Goal: Navigation & Orientation: Understand site structure

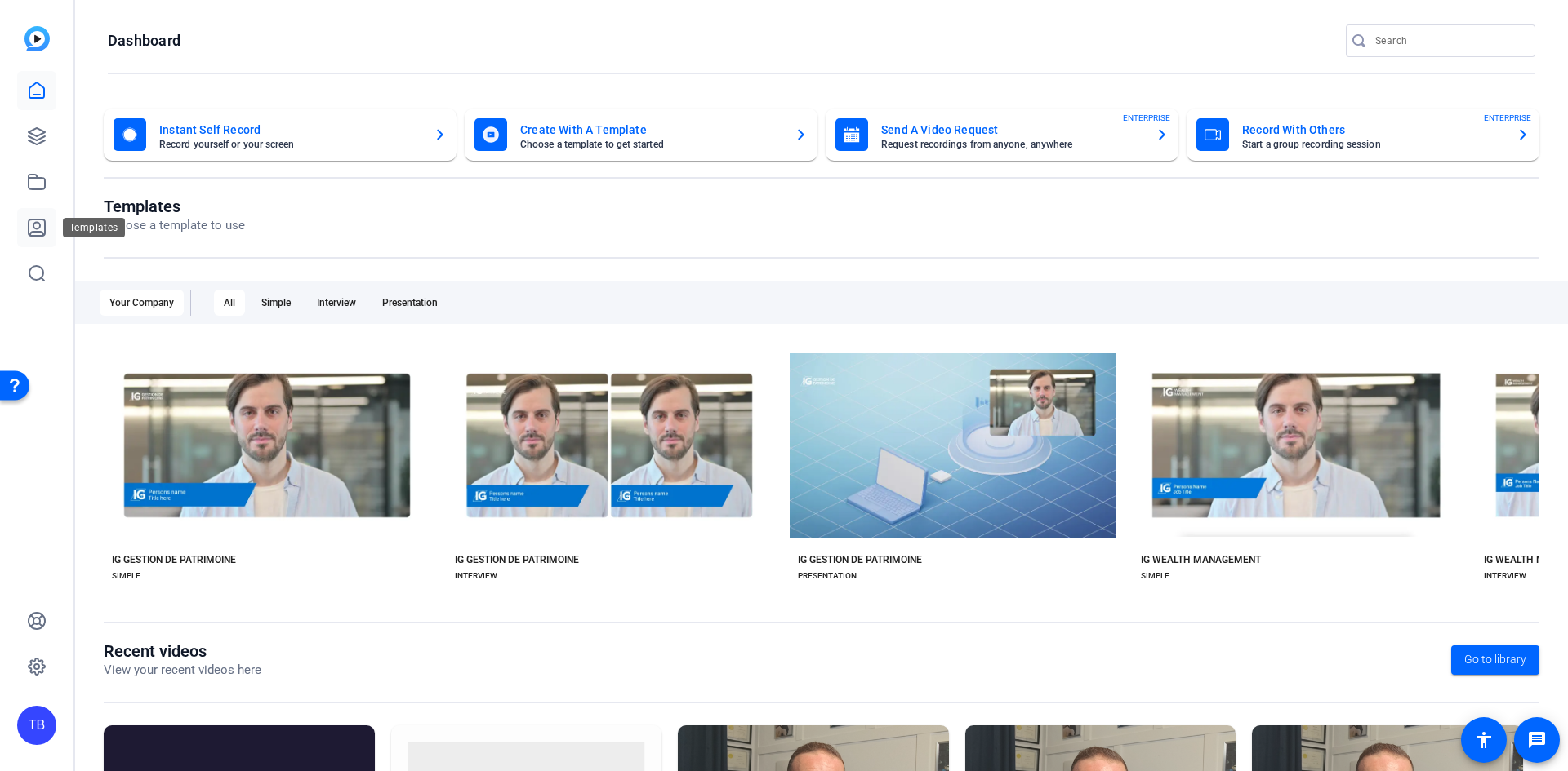
click at [28, 224] on icon at bounding box center [36, 227] width 17 height 17
click at [37, 167] on link at bounding box center [37, 182] width 39 height 39
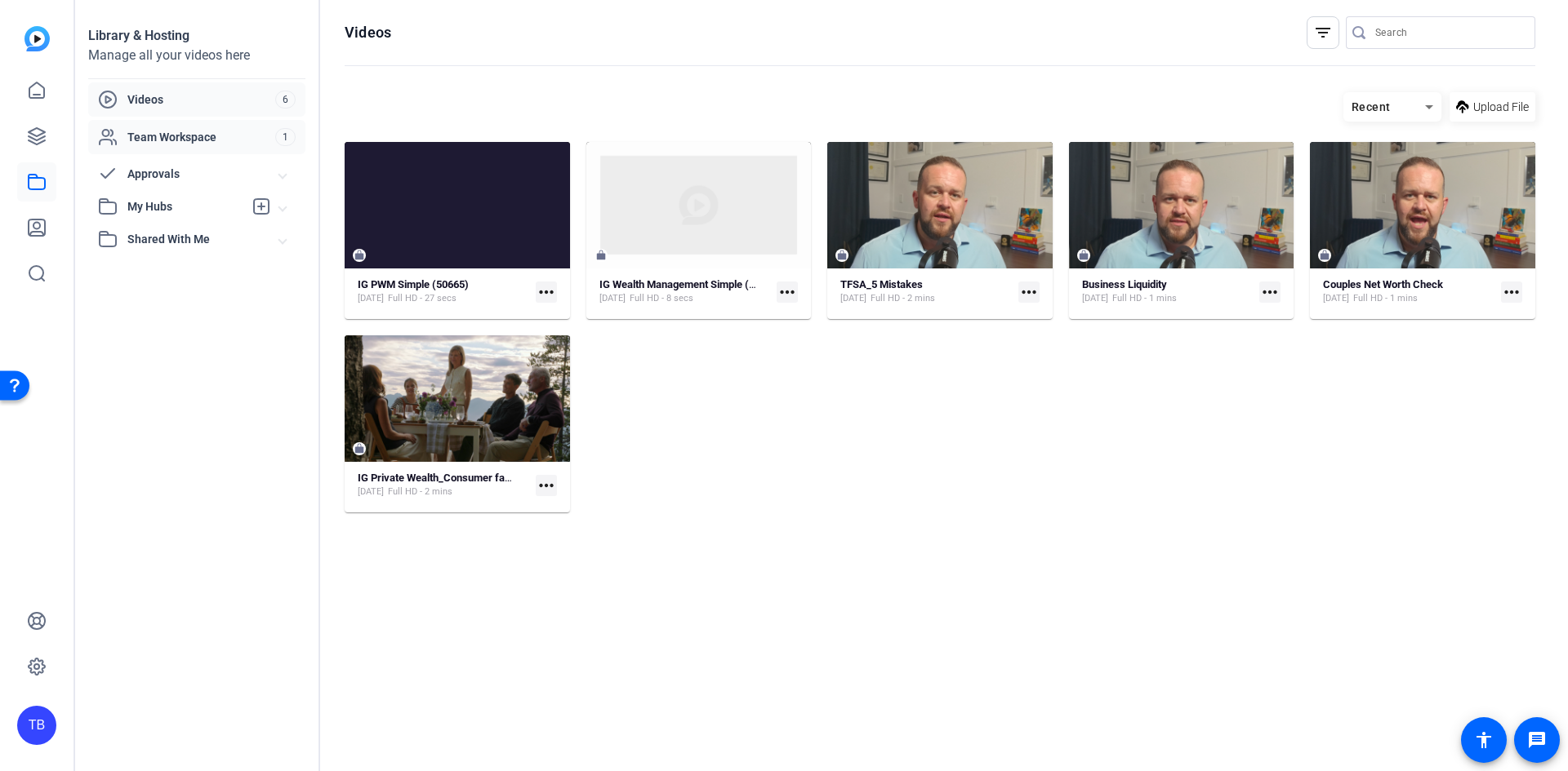
click at [222, 138] on span "Team Workspace" at bounding box center [201, 137] width 148 height 17
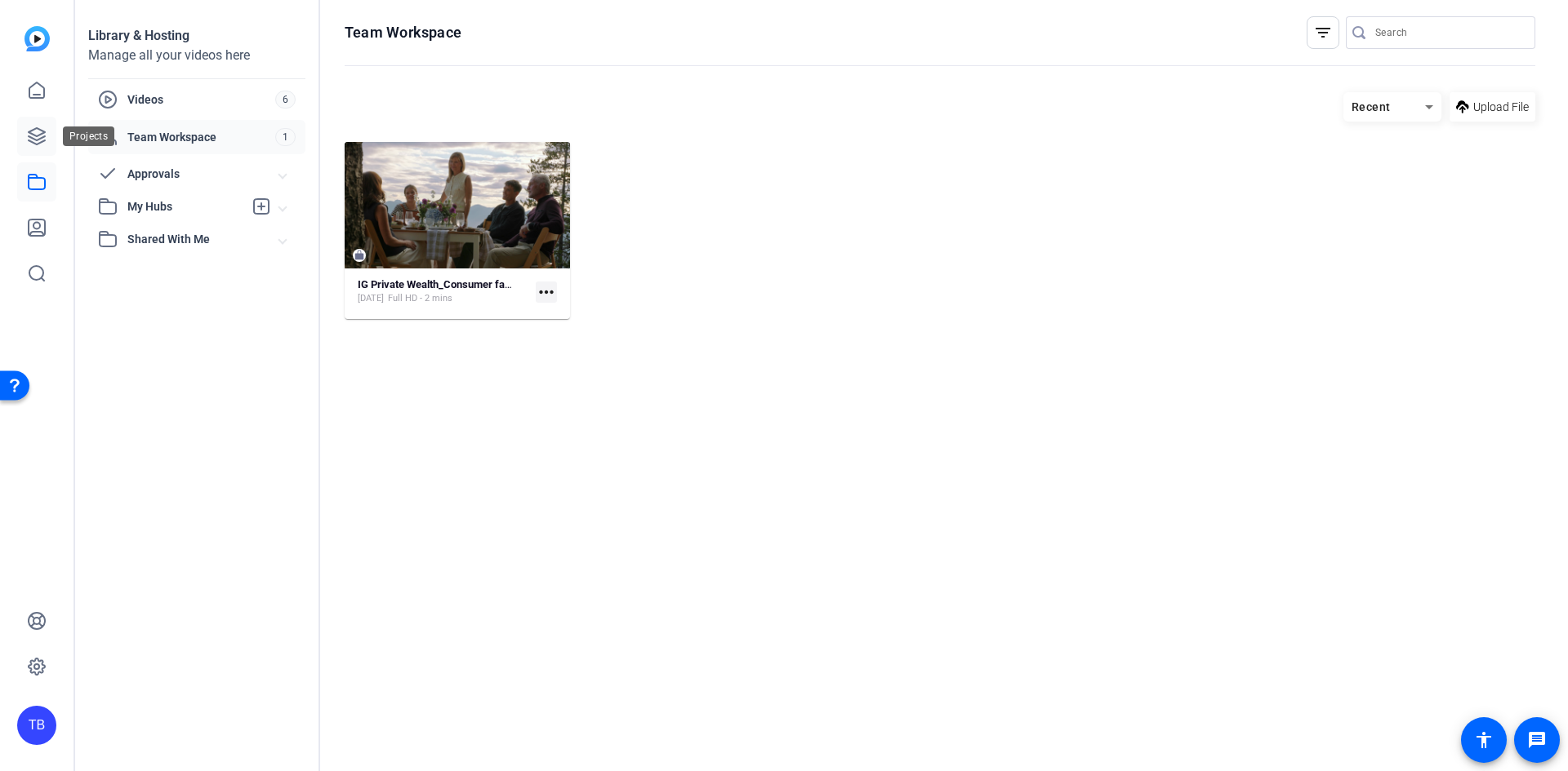
click at [26, 130] on link at bounding box center [37, 136] width 39 height 39
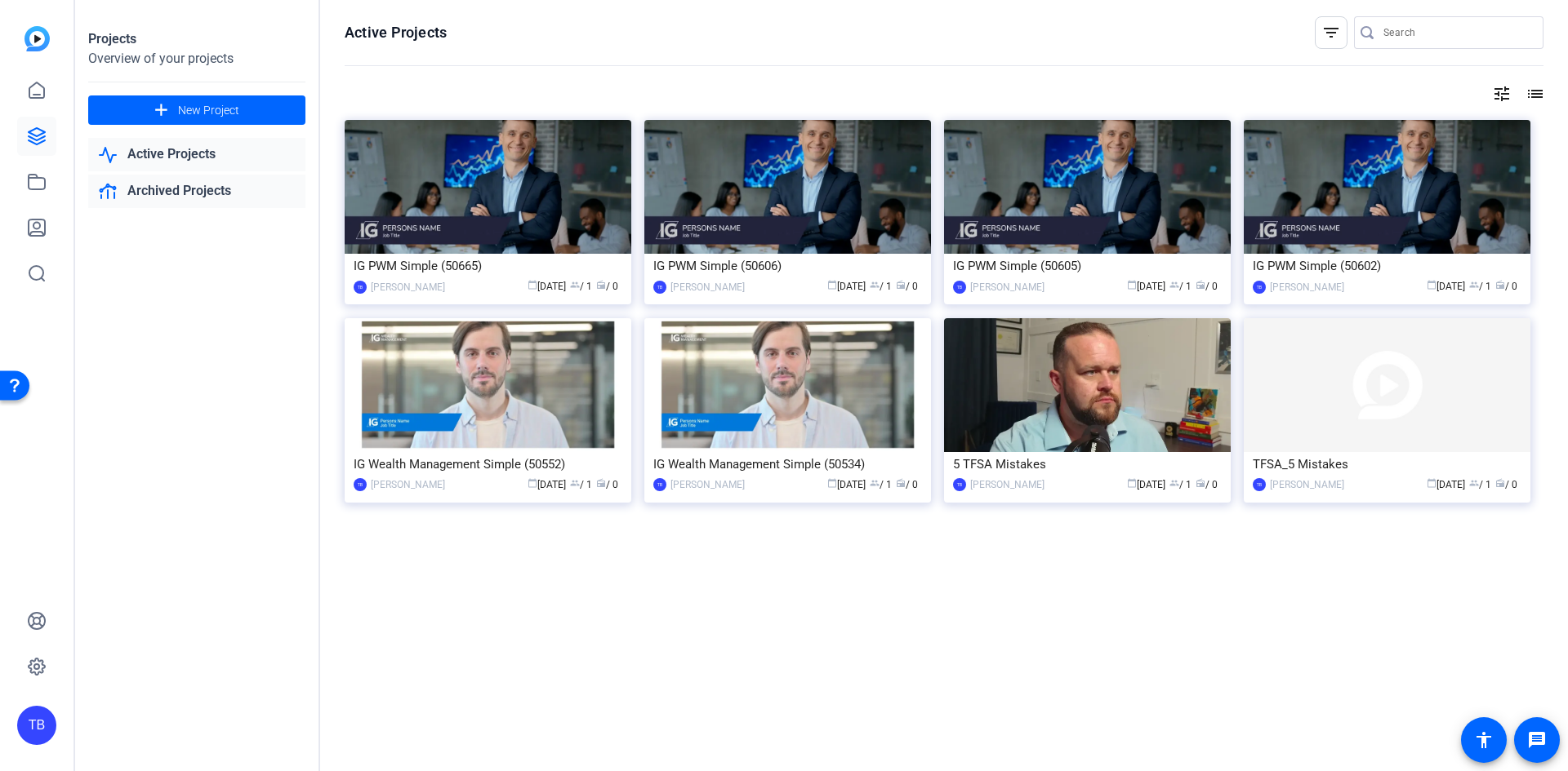
click at [174, 182] on link "Archived Projects" at bounding box center [197, 191] width 218 height 33
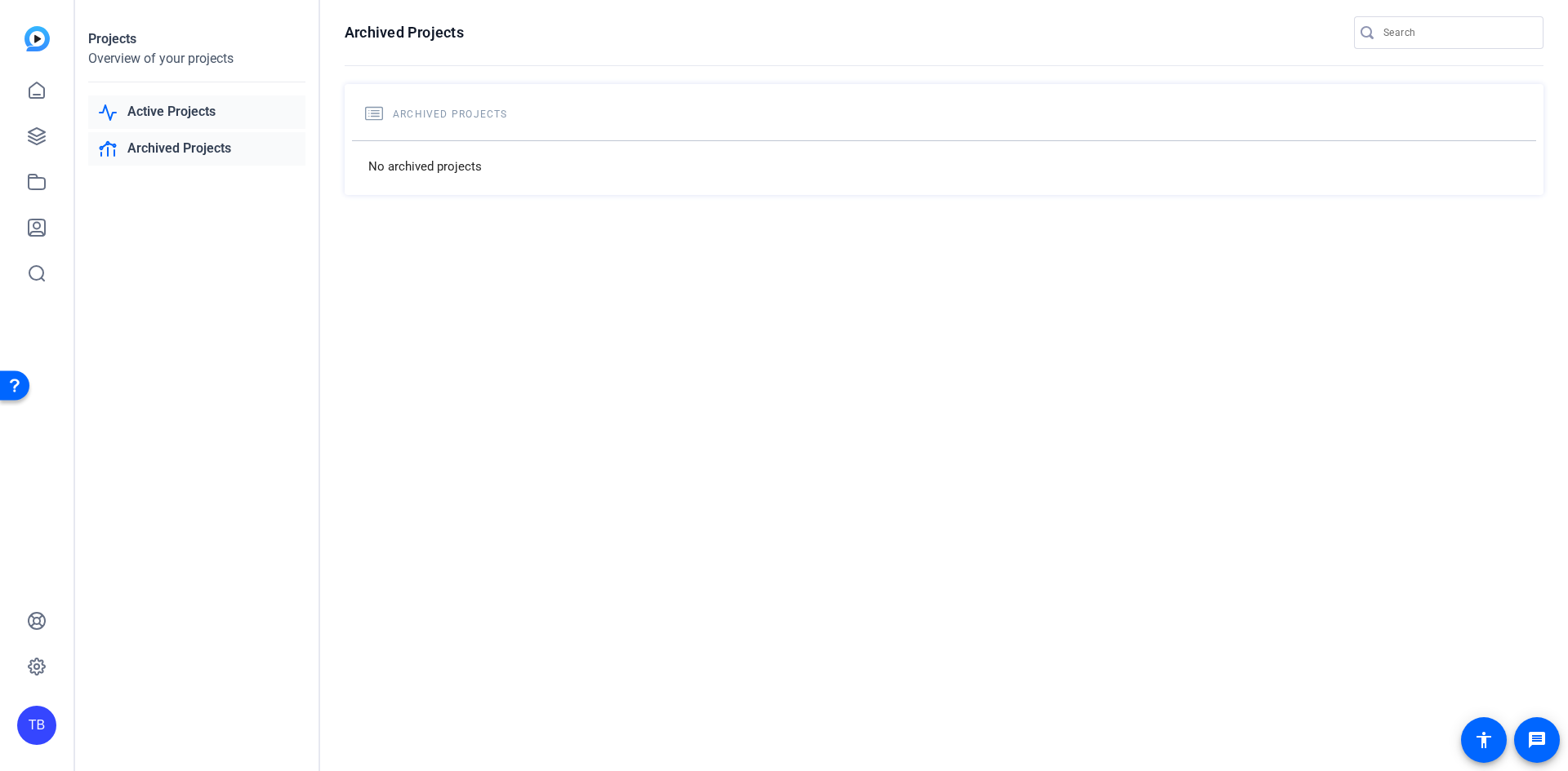
click at [205, 101] on link "Active Projects" at bounding box center [197, 112] width 218 height 33
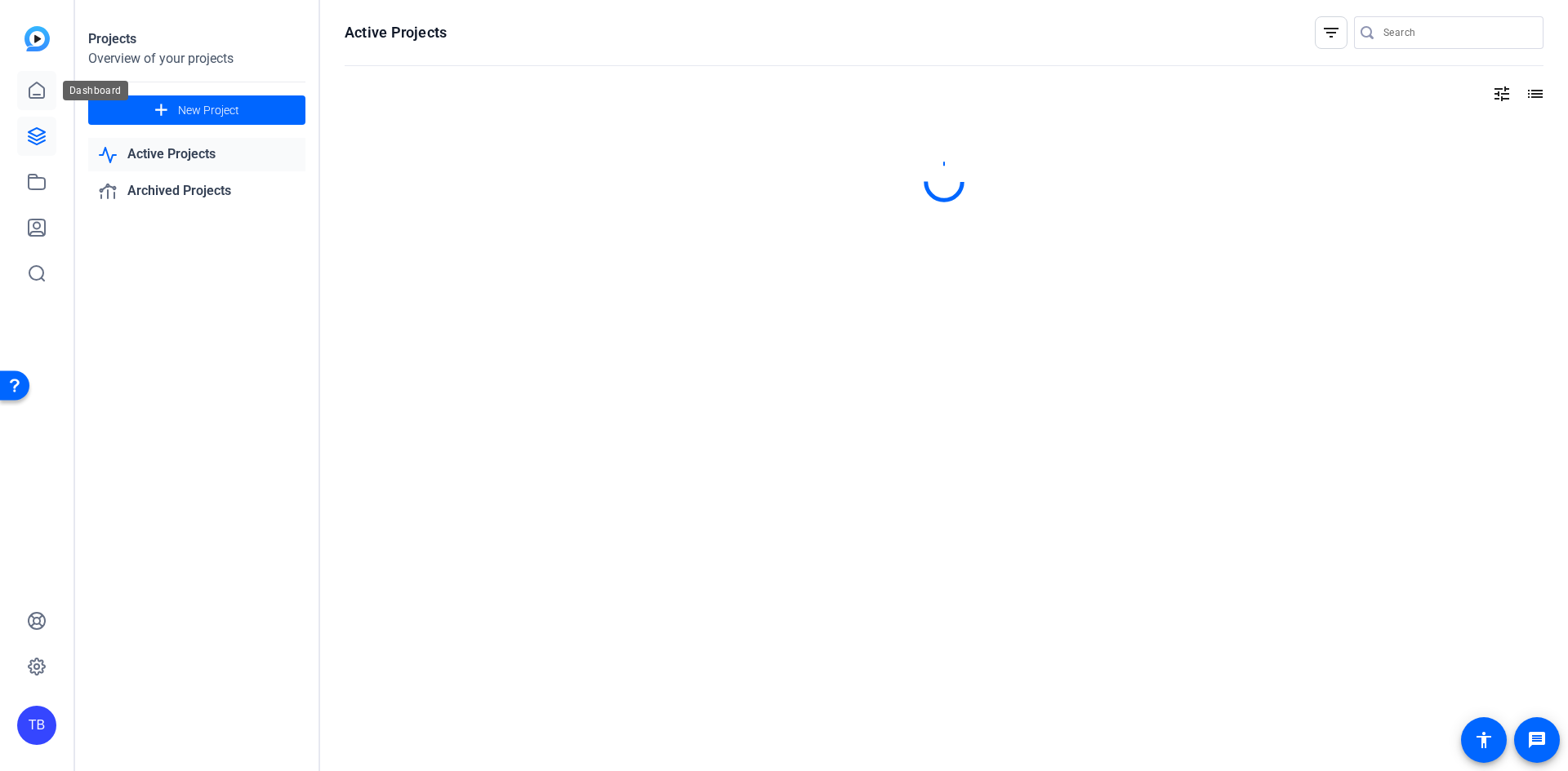
click at [23, 85] on link at bounding box center [37, 90] width 39 height 39
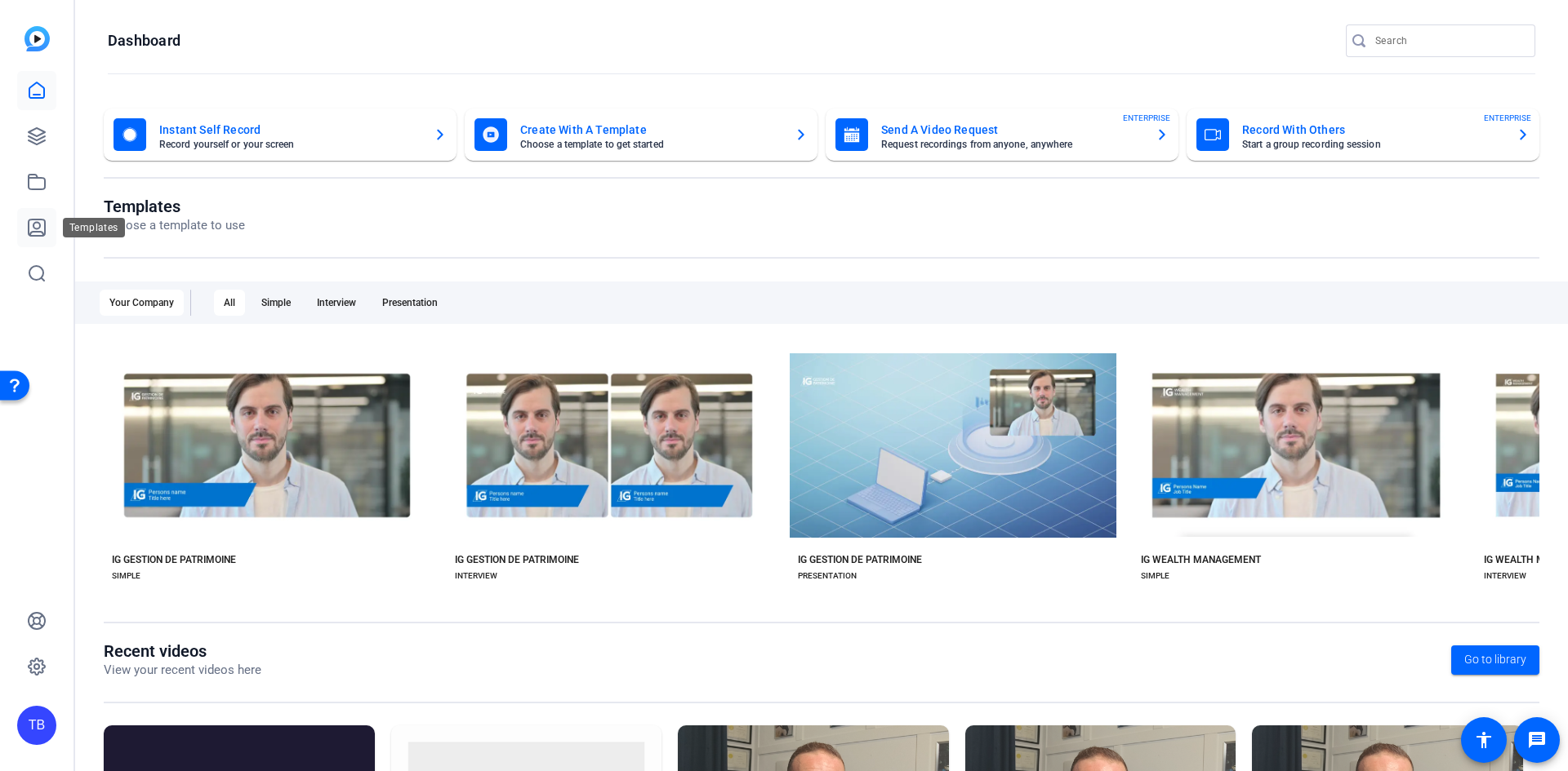
click at [48, 227] on link at bounding box center [37, 227] width 39 height 39
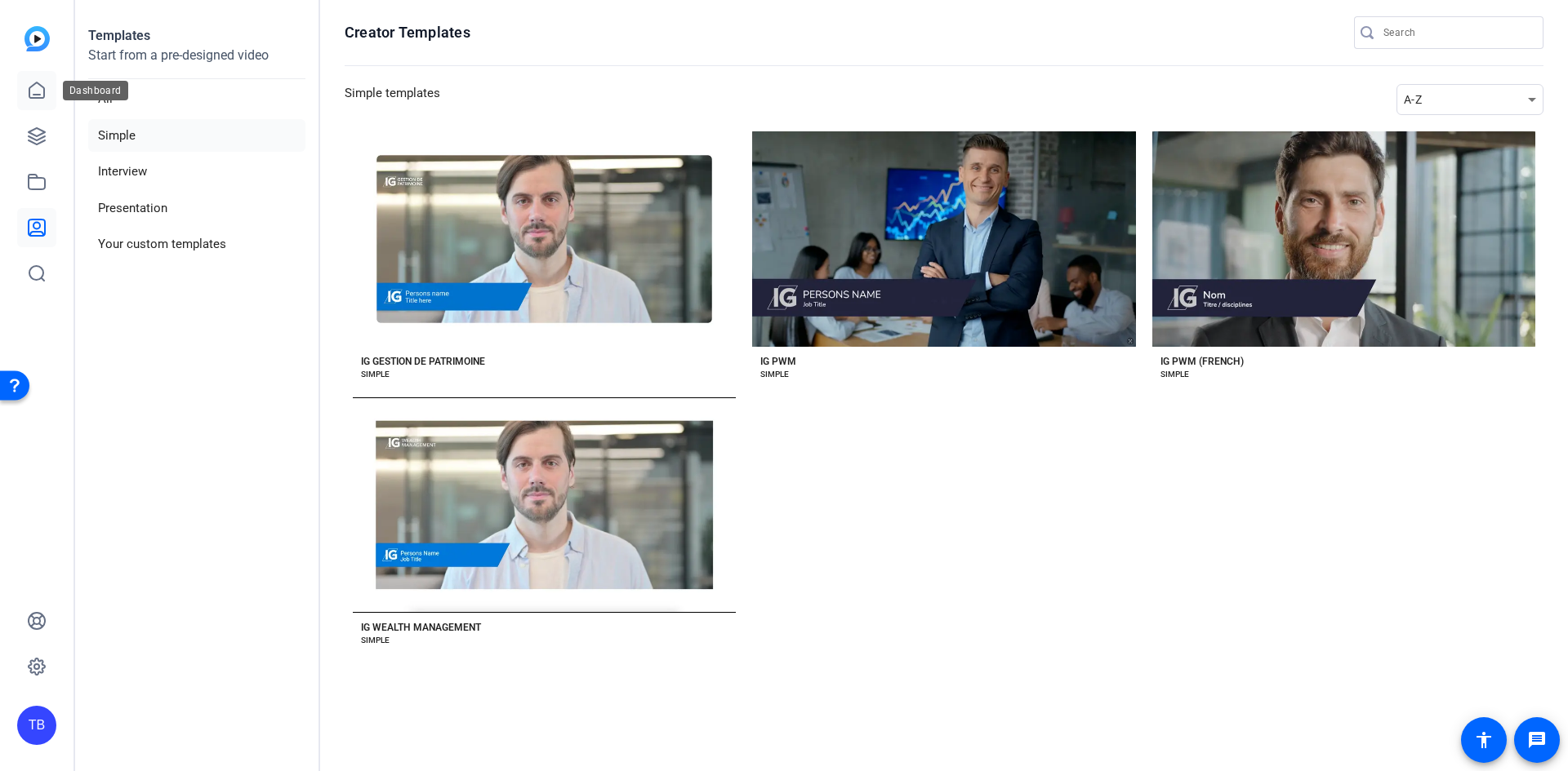
click at [39, 94] on icon at bounding box center [37, 90] width 19 height 19
